Goal: Task Accomplishment & Management: Manage account settings

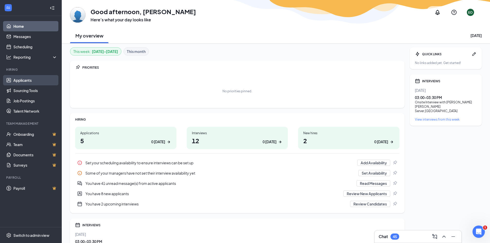
click at [24, 78] on link "Applicants" at bounding box center [35, 80] width 44 height 10
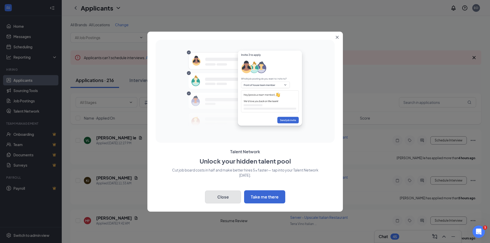
click at [217, 198] on button "Close" at bounding box center [223, 197] width 36 height 13
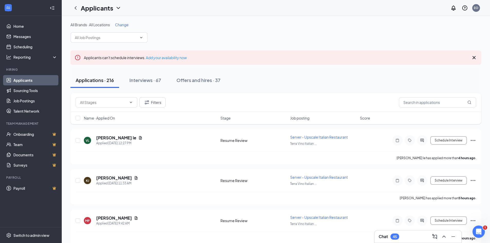
click at [123, 24] on span "Change" at bounding box center [122, 24] width 14 height 5
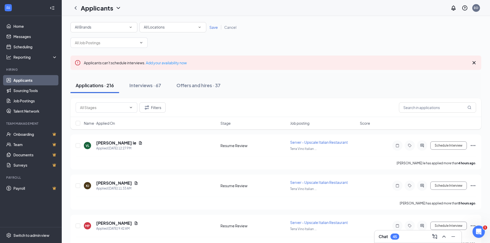
click at [182, 30] on div "All Locations" at bounding box center [173, 27] width 58 height 6
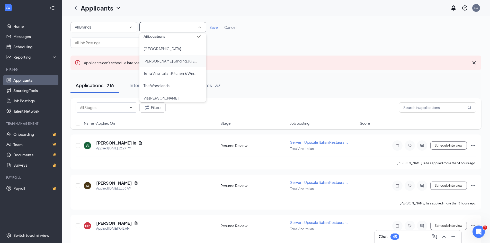
scroll to position [10, 0]
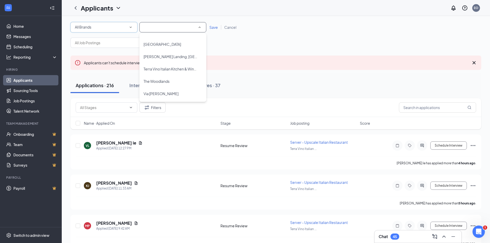
click at [134, 27] on div "All Brands All Brands" at bounding box center [104, 27] width 67 height 10
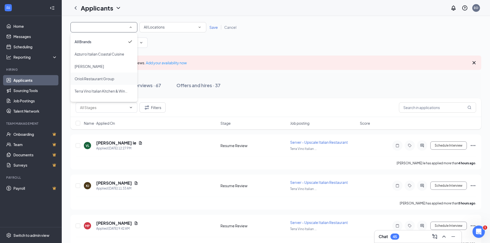
click at [101, 78] on span "Orioli Restaurant Group" at bounding box center [95, 78] width 40 height 5
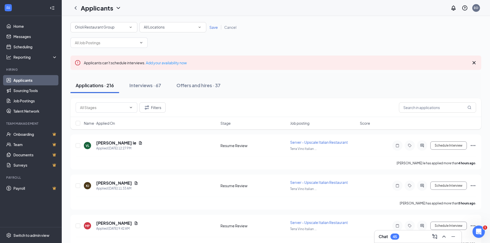
click at [235, 39] on div "All Brands Orioli Restaurant Group All Locations All Locations Save Cancel" at bounding box center [276, 35] width 411 height 26
click at [216, 29] on span "Save" at bounding box center [213, 27] width 8 height 5
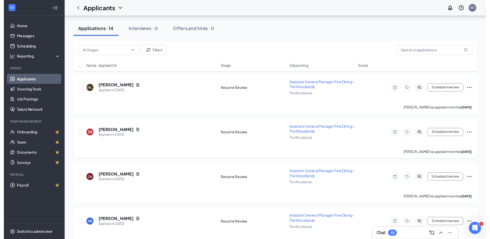
scroll to position [232, 0]
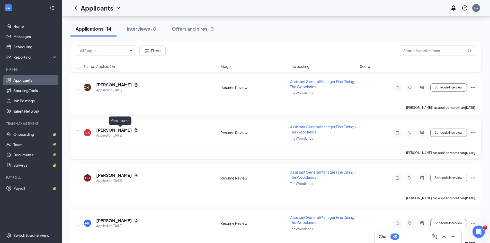
click at [134, 130] on icon "Document" at bounding box center [136, 130] width 4 height 4
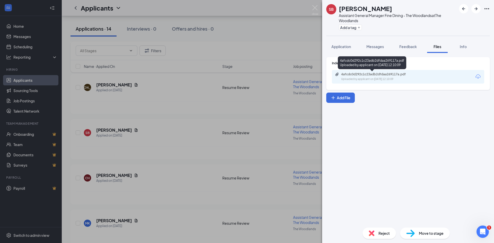
click at [366, 77] on div "4afcdc0d292c1c23adb2dfdaa269117a.pdf Uploaded by applicant on [DATE] 12:10:09" at bounding box center [376, 76] width 83 height 9
click at [143, 126] on div "SB [PERSON_NAME] Assistant General Manager Fine Dining - The Woodlands at The W…" at bounding box center [247, 121] width 494 height 243
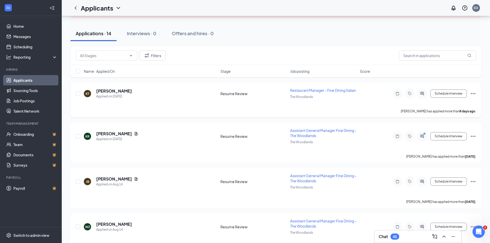
scroll to position [51, 0]
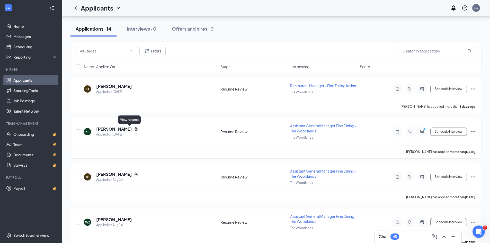
click at [135, 128] on icon "Document" at bounding box center [136, 128] width 3 height 3
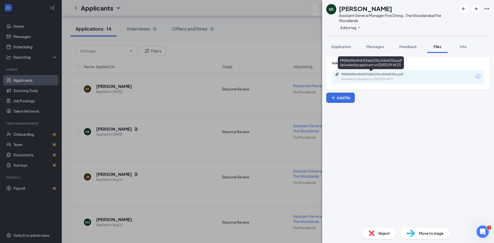
click at [365, 75] on div "99006df8c4f463f2de21f0cc54cbf55e.pdf" at bounding box center [377, 74] width 72 height 4
click at [171, 103] on div "KR [PERSON_NAME] Assistant General Manager Fine Dining - The Woodlands at The W…" at bounding box center [247, 121] width 494 height 243
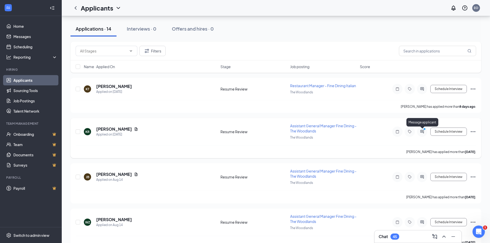
click at [423, 131] on icon "PrimaryDot" at bounding box center [425, 130] width 6 height 4
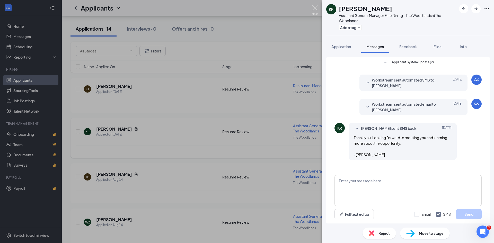
click at [315, 8] on img at bounding box center [315, 10] width 6 height 10
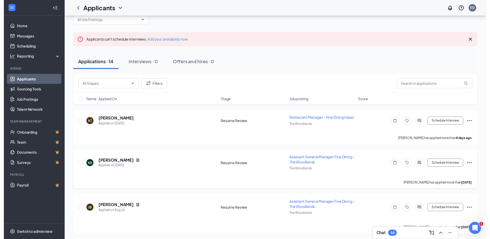
scroll to position [77, 0]
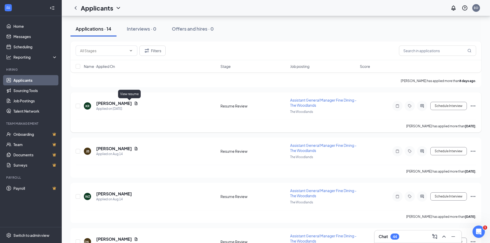
click at [134, 102] on icon "Document" at bounding box center [136, 103] width 4 height 4
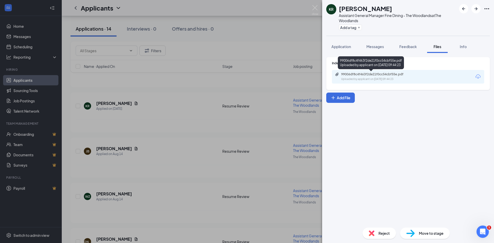
click at [381, 77] on div "99006df8c4f463f2de21f0cc54cbf55e.pdf Uploaded by applicant on [DATE] 09:44:23" at bounding box center [376, 76] width 83 height 9
click at [228, 112] on div "KR [PERSON_NAME] Assistant General Manager Fine Dining - The Woodlands at The W…" at bounding box center [247, 121] width 494 height 243
